Goal: Task Accomplishment & Management: Manage account settings

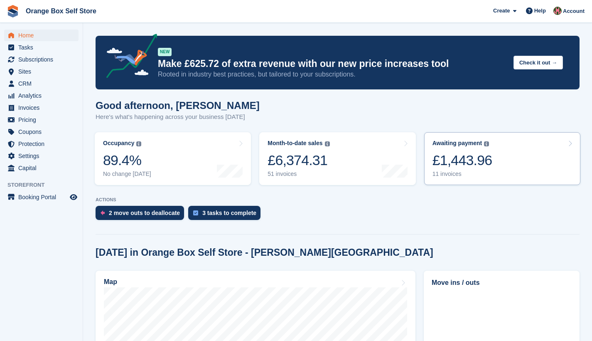
click at [470, 157] on div "£1,443.96" at bounding box center [462, 160] width 60 height 17
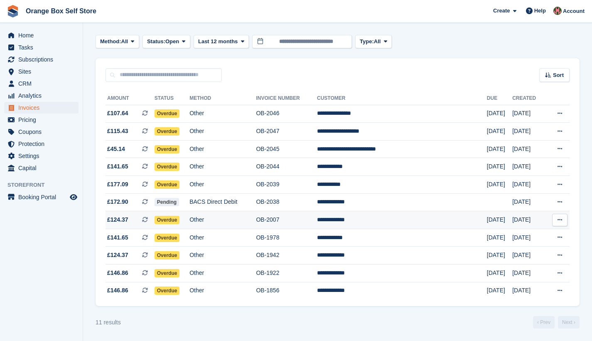
scroll to position [39, 0]
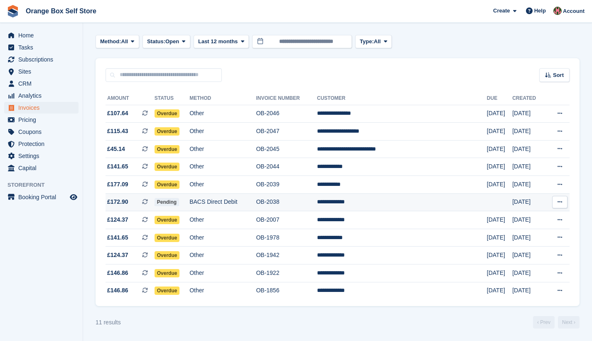
click at [189, 198] on td "Pending" at bounding box center [172, 202] width 35 height 18
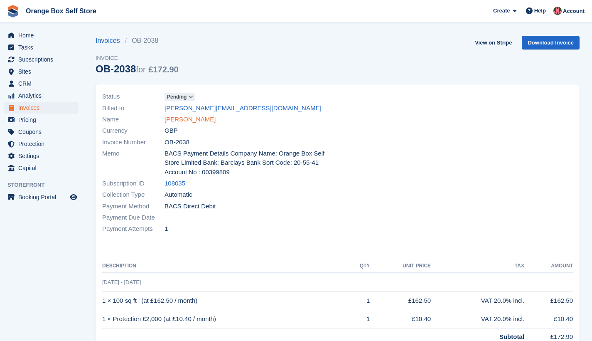
click at [189, 117] on link "Peter Garbacz" at bounding box center [190, 120] width 51 height 10
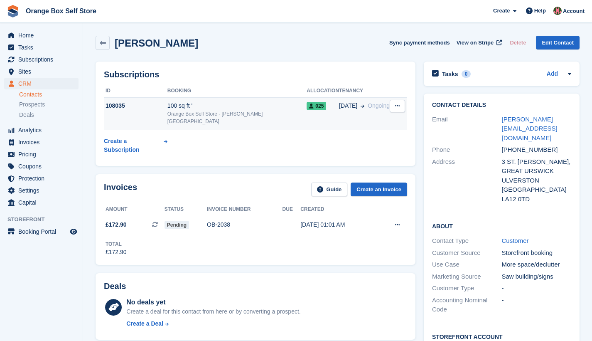
click at [199, 111] on div "Orange Box Self Store - [PERSON_NAME][GEOGRAPHIC_DATA]" at bounding box center [236, 117] width 139 height 15
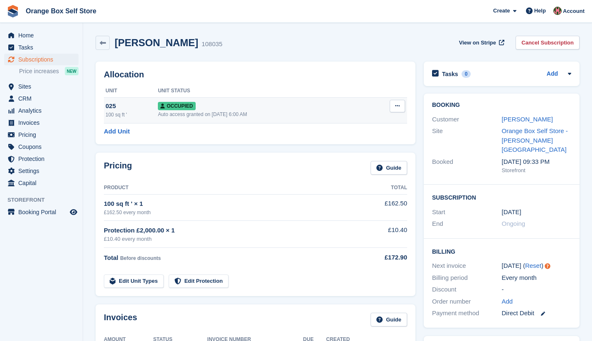
click at [199, 106] on div "Occupied" at bounding box center [262, 105] width 209 height 9
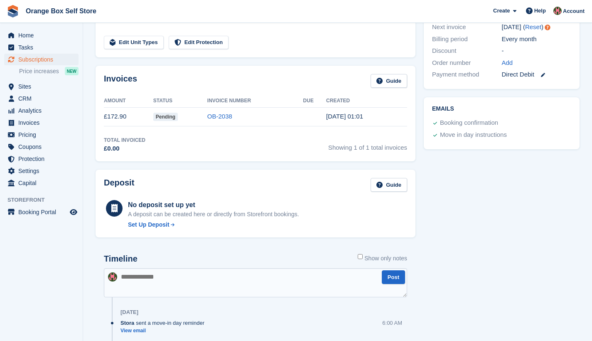
scroll to position [243, 0]
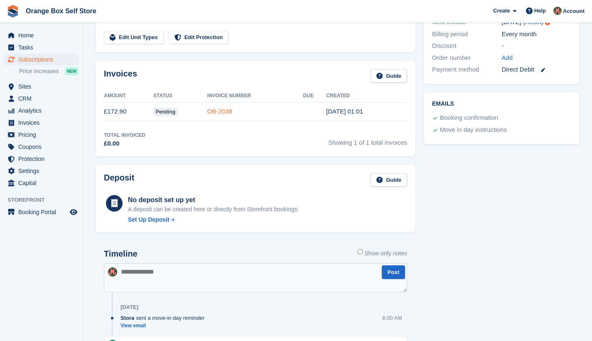
click at [222, 110] on link "OB-2038" at bounding box center [219, 111] width 25 height 7
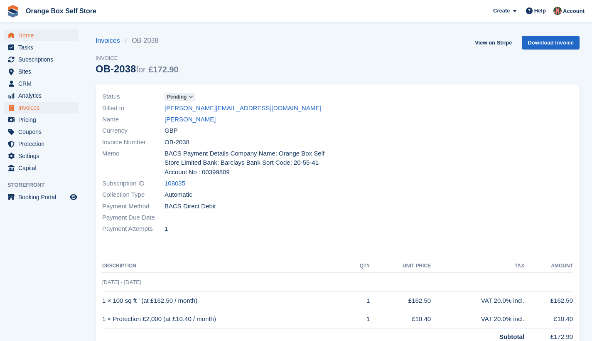
click at [32, 36] on span "Home" at bounding box center [43, 35] width 50 height 12
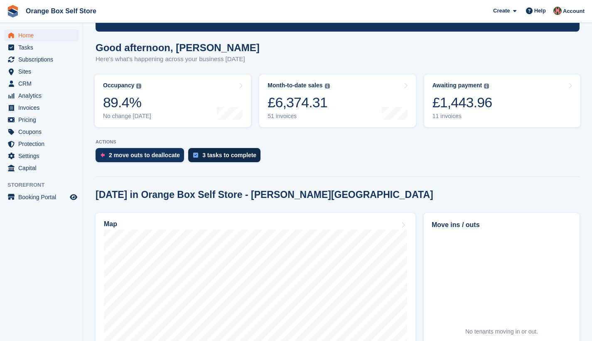
scroll to position [226, 0]
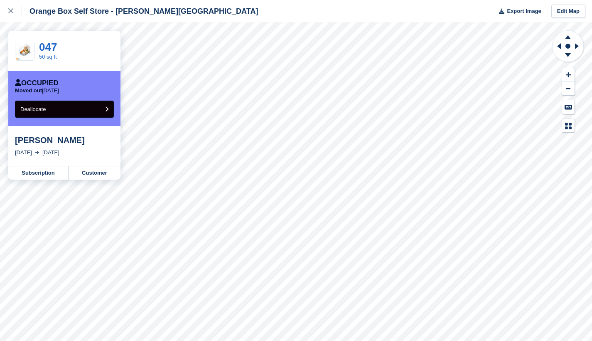
click at [110, 109] on button "Deallocate" at bounding box center [64, 109] width 99 height 17
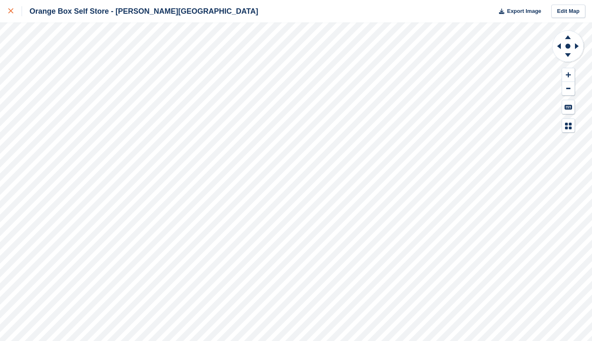
click at [12, 16] on div at bounding box center [15, 11] width 14 height 10
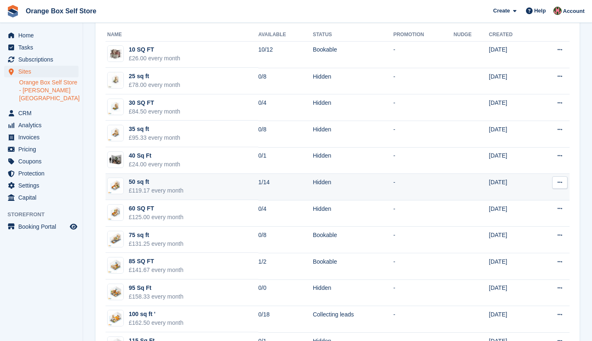
scroll to position [109, 0]
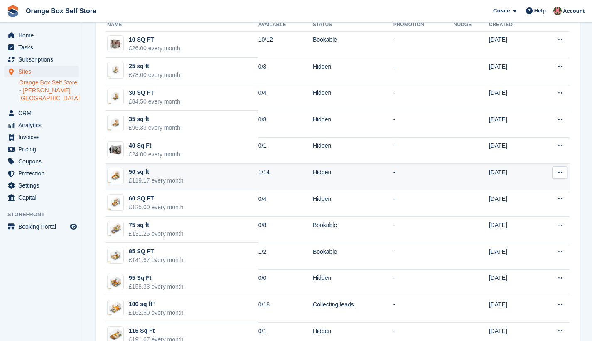
click at [176, 176] on div "£119.17 every month" at bounding box center [156, 180] width 55 height 9
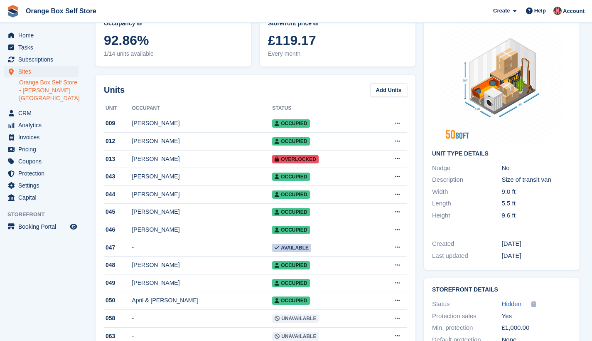
scroll to position [129, 0]
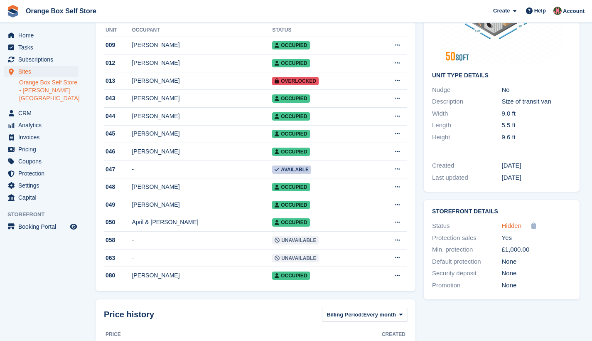
click at [513, 224] on span "Hidden" at bounding box center [512, 225] width 20 height 7
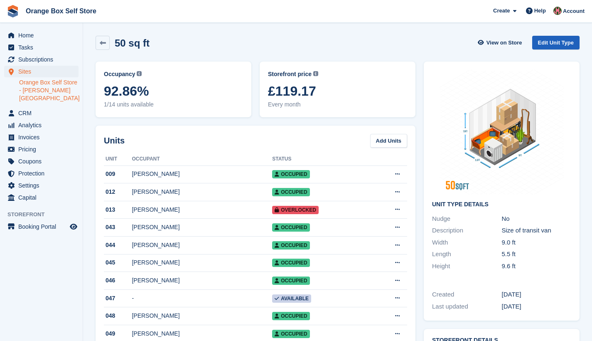
click at [554, 40] on link "Edit Unit Type" at bounding box center [555, 43] width 47 height 14
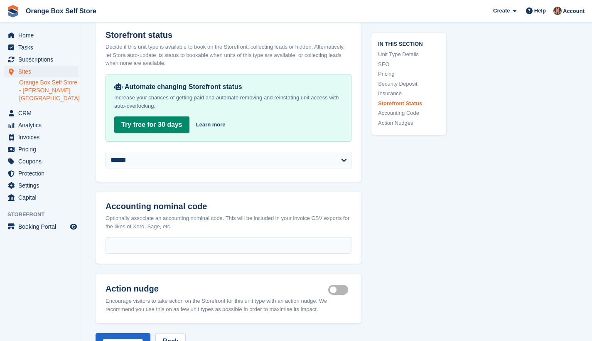
scroll to position [1344, 0]
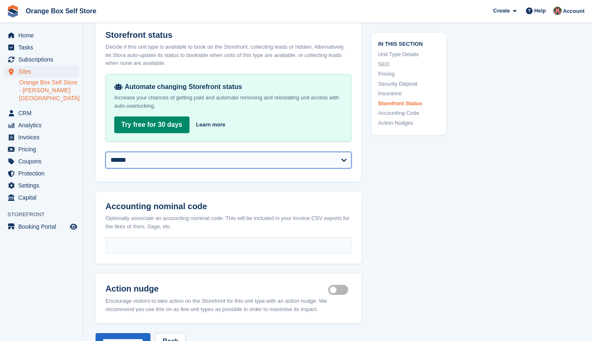
select select "********"
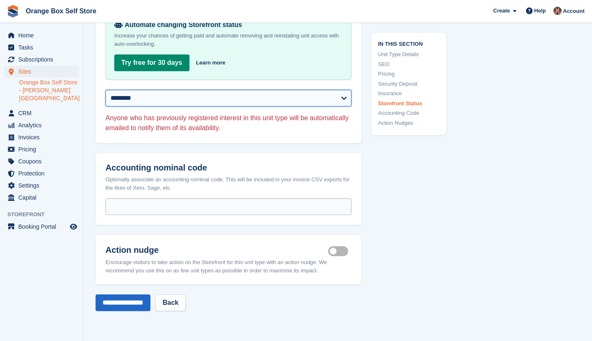
scroll to position [1407, 0]
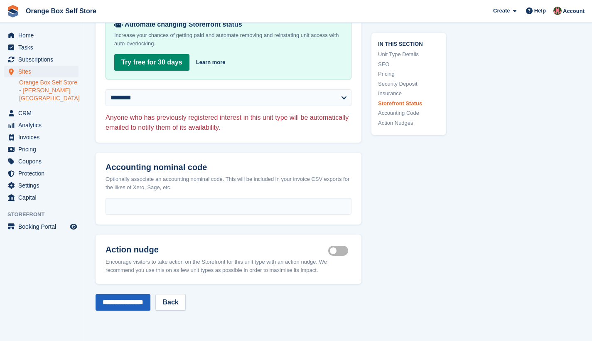
click at [128, 306] on input "**********" at bounding box center [123, 302] width 55 height 17
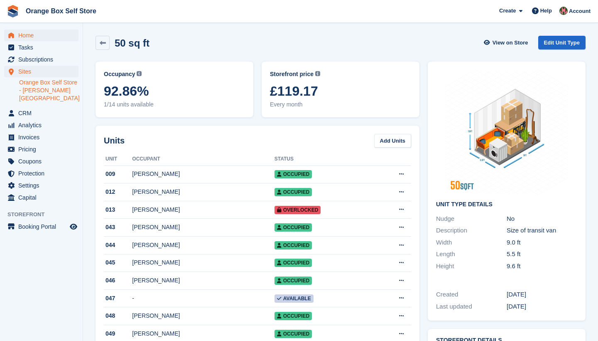
click at [29, 39] on span "Home" at bounding box center [43, 35] width 50 height 12
